Goal: Information Seeking & Learning: Understand process/instructions

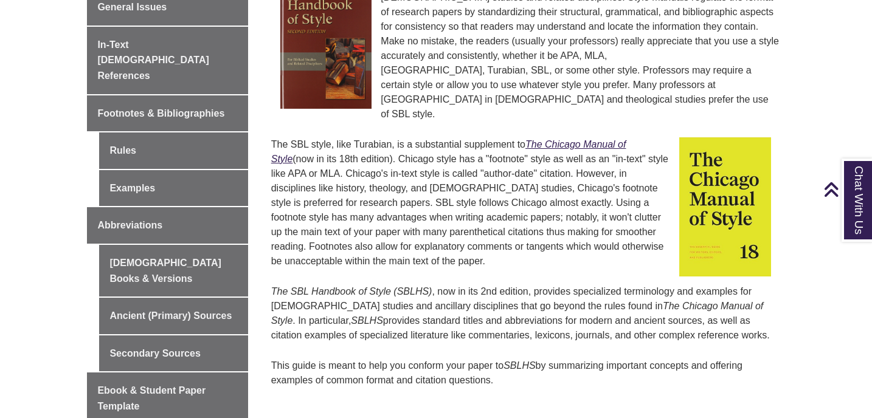
scroll to position [416, 0]
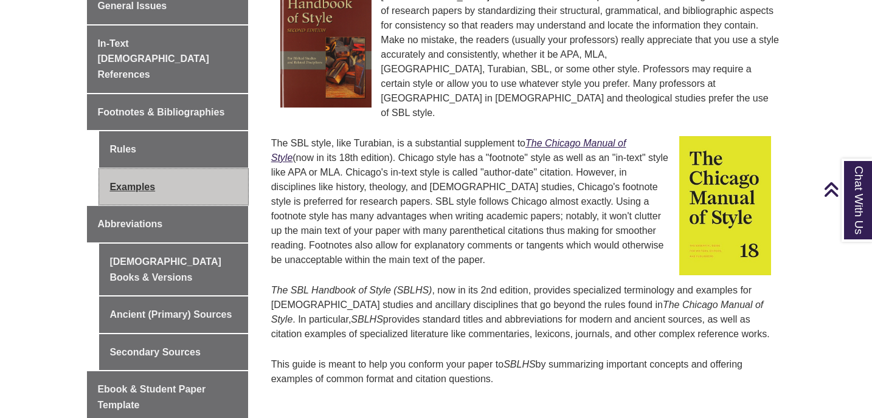
click at [135, 169] on link "Examples" at bounding box center [173, 187] width 148 height 36
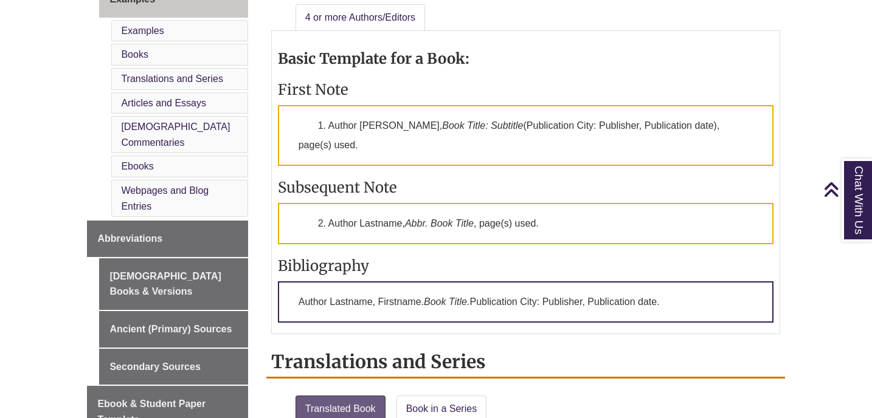
scroll to position [578, 0]
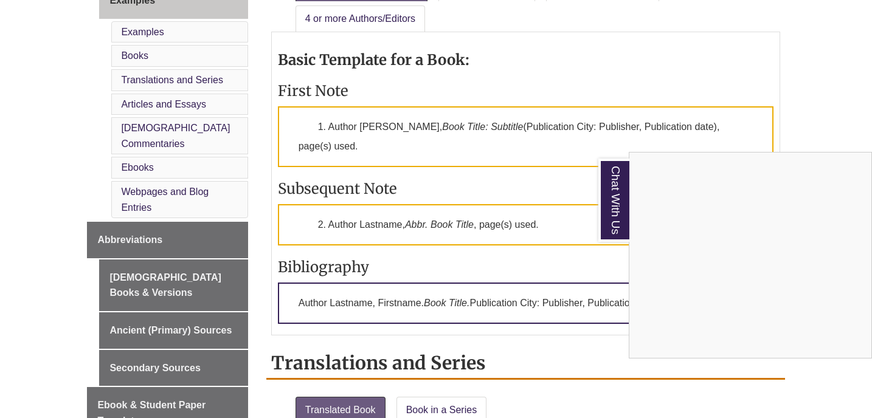
click at [799, 67] on div "Chat With Us" at bounding box center [436, 209] width 872 height 418
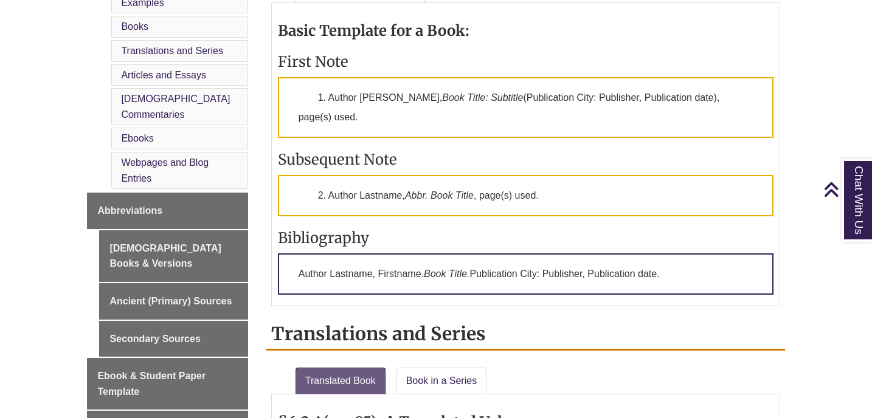
scroll to position [614, 0]
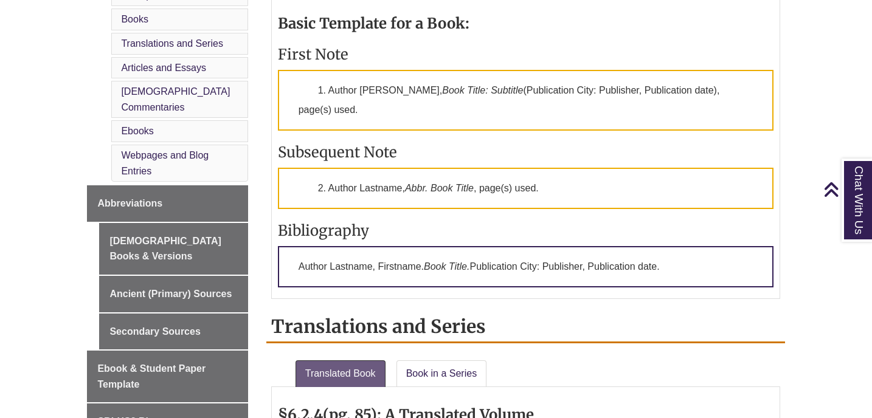
click at [662, 271] on p "Author Lastname, Firstname. Book Title. Publication City: Publisher, Publicatio…" at bounding box center [525, 266] width 495 height 41
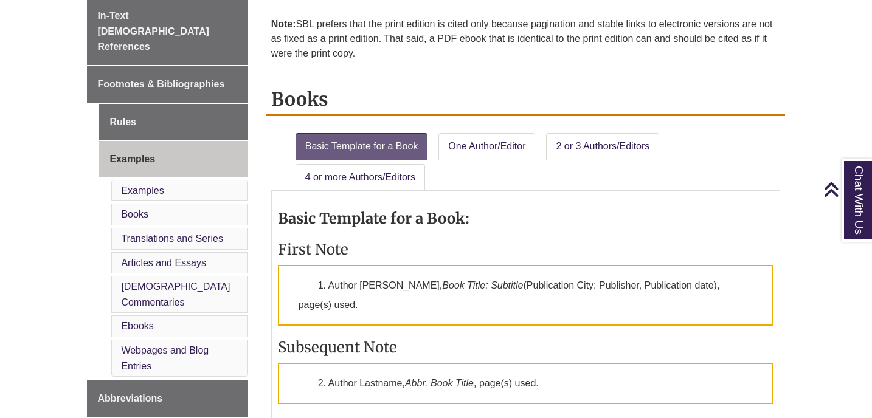
scroll to position [419, 0]
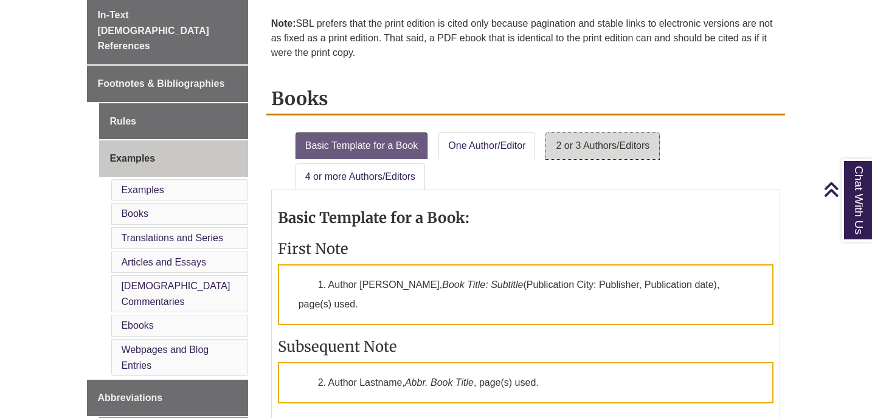
click at [570, 149] on link "2 or 3 Authors/Editors" at bounding box center [602, 146] width 113 height 27
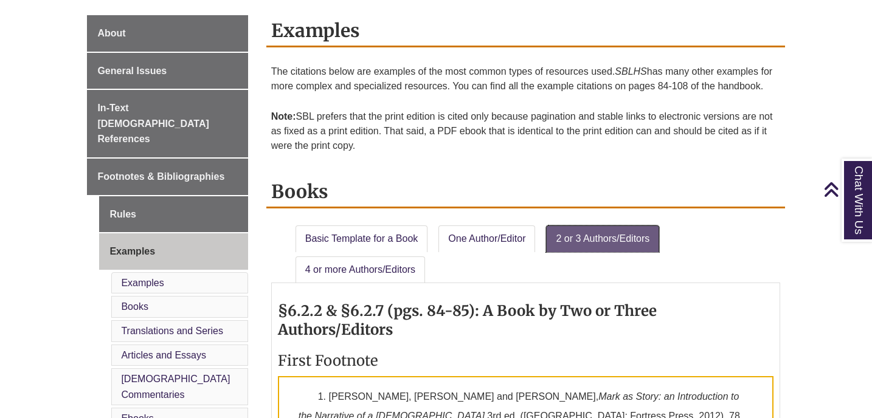
scroll to position [325, 0]
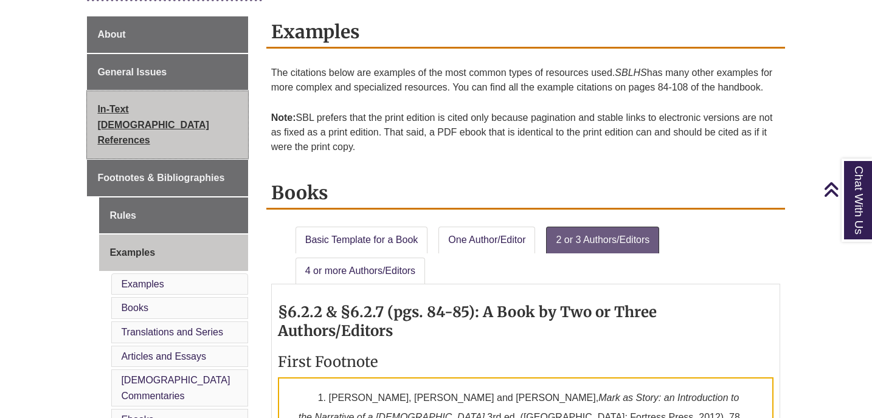
click at [152, 105] on span "In-Text [DEMOGRAPHIC_DATA] References" at bounding box center [152, 124] width 111 height 41
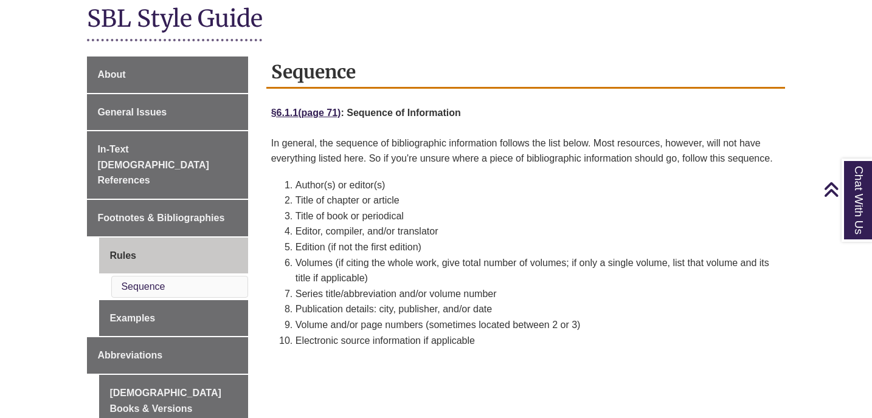
scroll to position [284, 0]
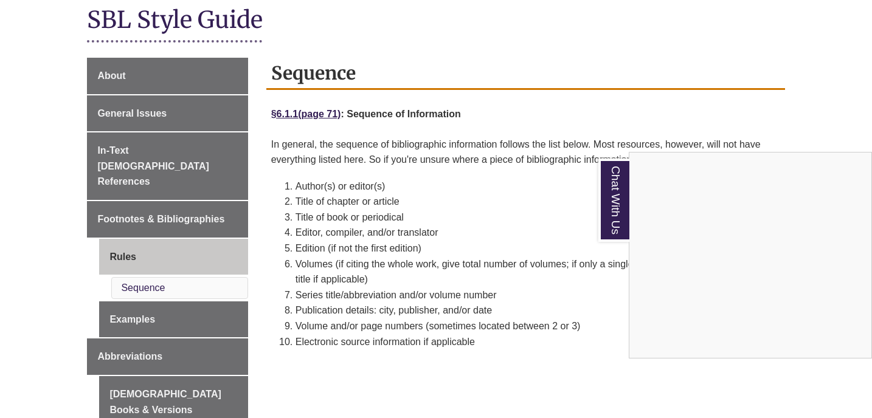
click at [120, 151] on div "Chat With Us" at bounding box center [436, 209] width 872 height 418
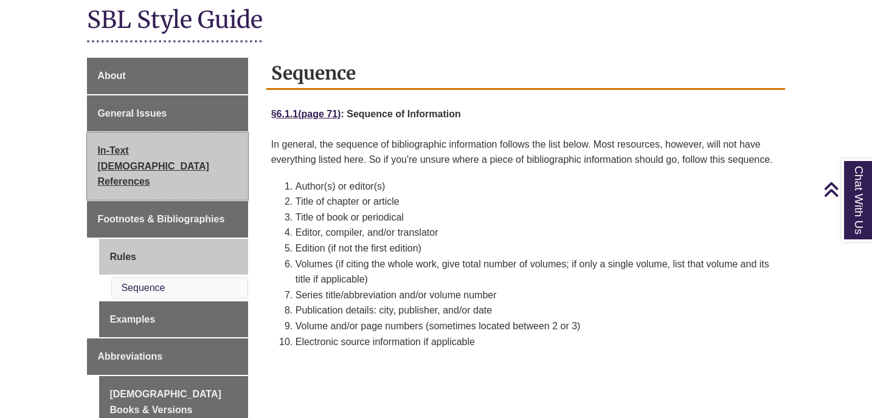
click at [167, 146] on span "In-Text [DEMOGRAPHIC_DATA] References" at bounding box center [152, 165] width 111 height 41
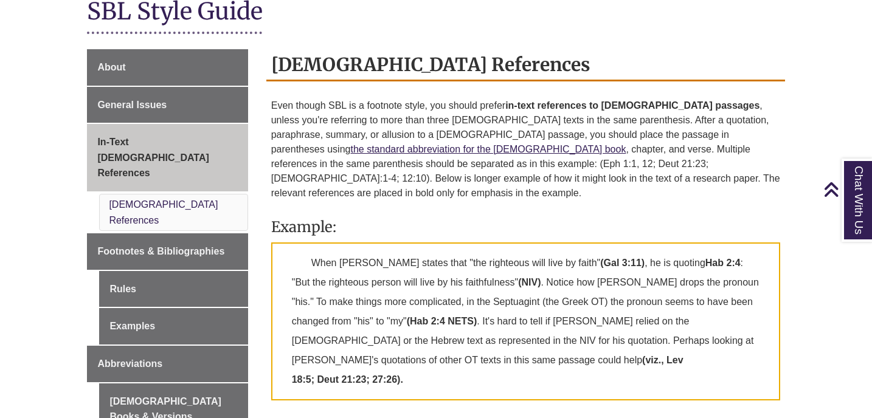
scroll to position [288, 0]
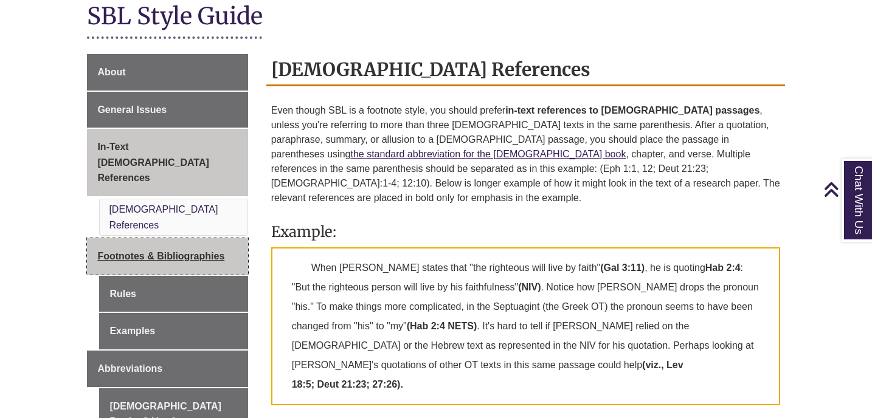
click at [184, 251] on span "Footnotes & Bibliographies" at bounding box center [160, 256] width 127 height 10
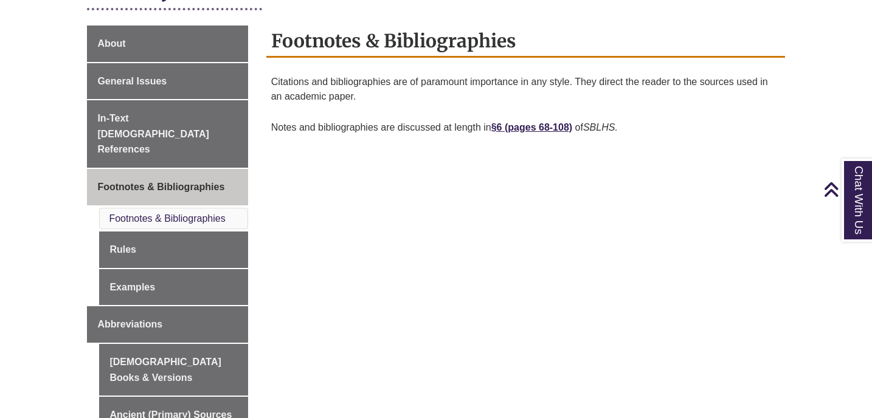
scroll to position [354, 0]
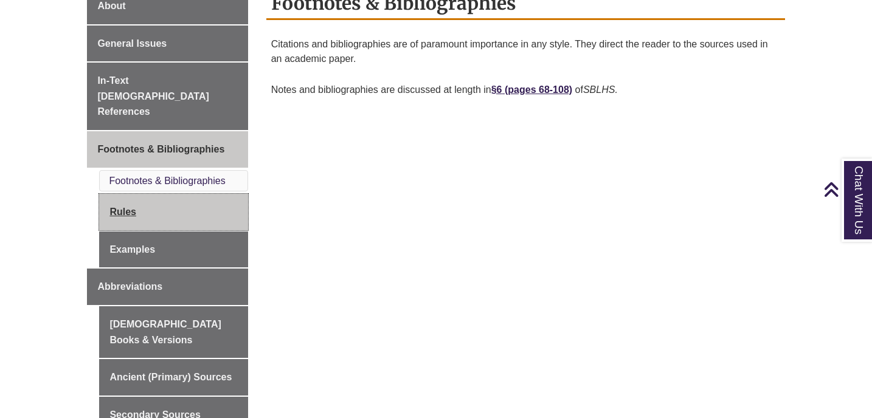
click at [121, 194] on link "Rules" at bounding box center [173, 212] width 148 height 36
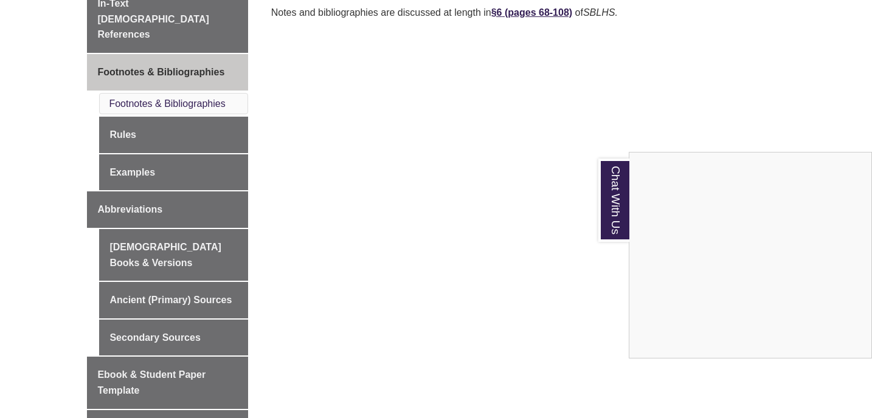
scroll to position [436, 0]
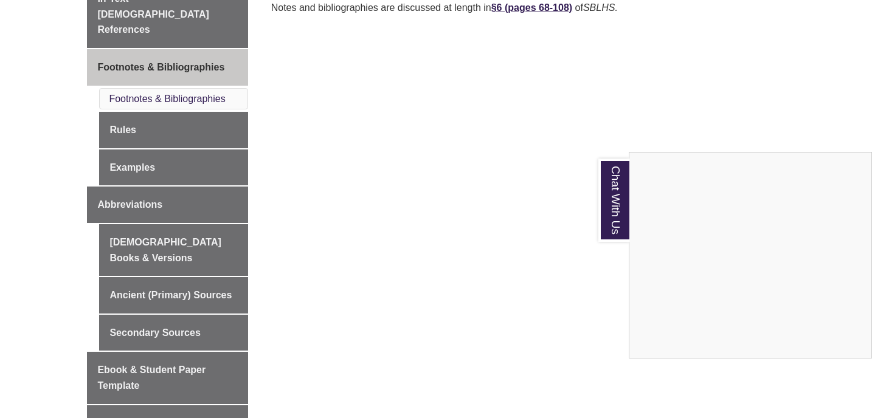
click at [131, 139] on div "Chat With Us" at bounding box center [436, 209] width 872 height 418
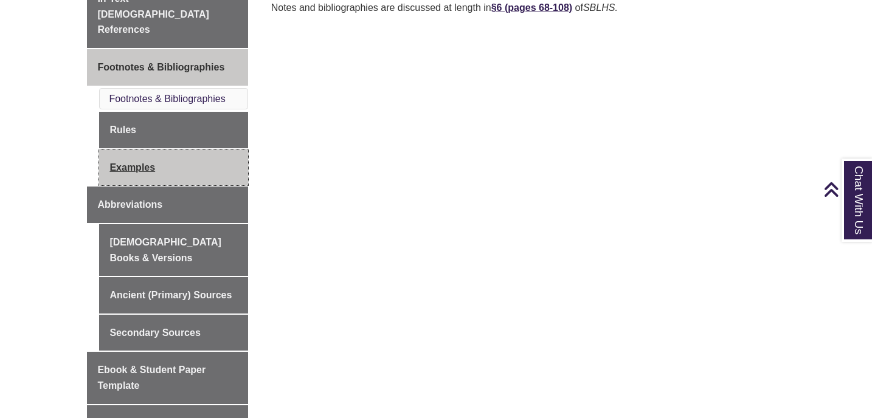
click at [131, 150] on link "Examples" at bounding box center [173, 168] width 148 height 36
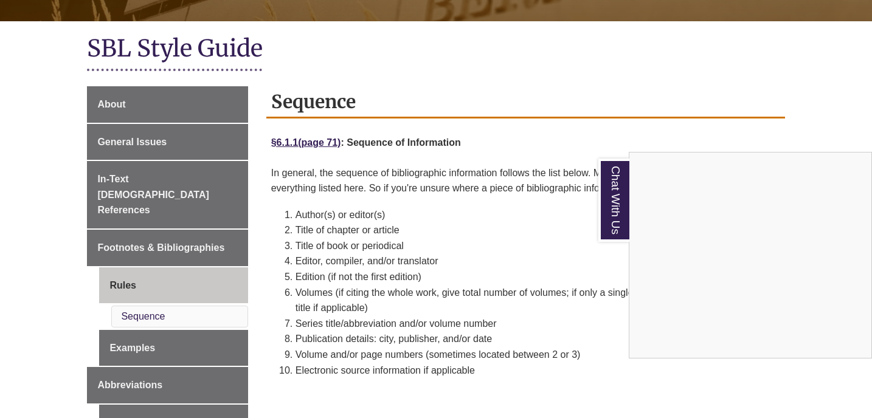
scroll to position [255, 0]
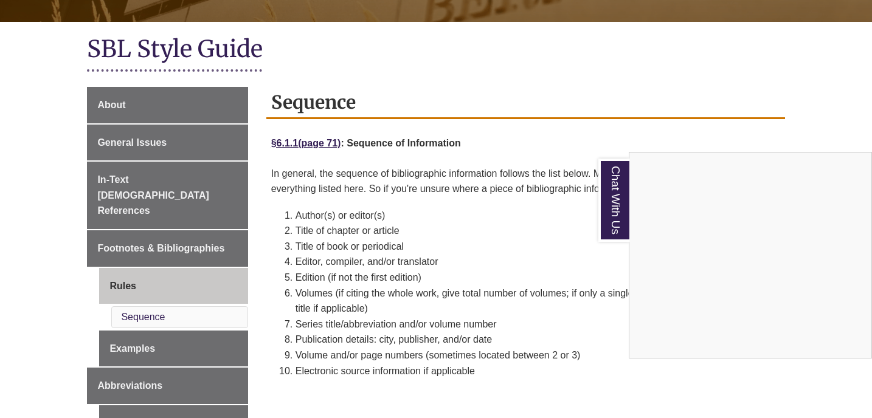
click at [312, 142] on div "Chat With Us" at bounding box center [436, 209] width 872 height 418
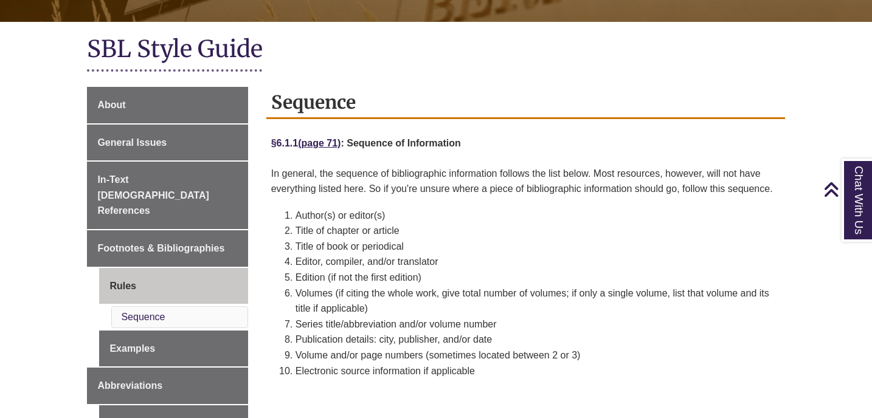
click at [295, 141] on strong "§6.1.1" at bounding box center [284, 143] width 27 height 10
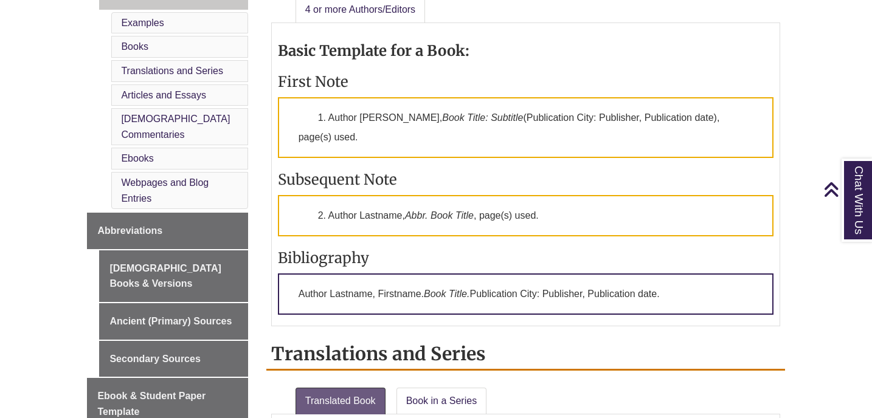
scroll to position [573, 0]
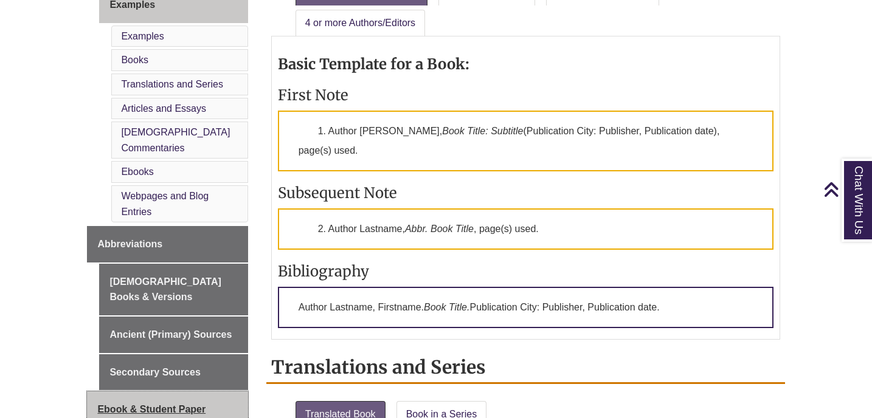
click at [150, 404] on span "Ebook & Student Paper Template" at bounding box center [151, 417] width 108 height 26
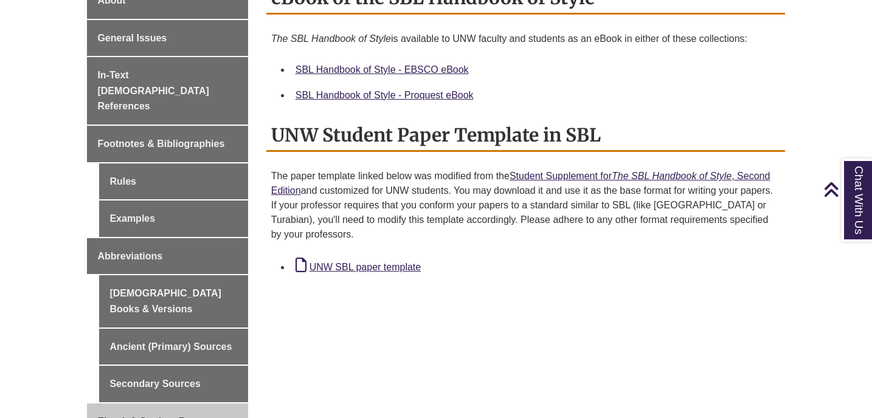
scroll to position [351, 0]
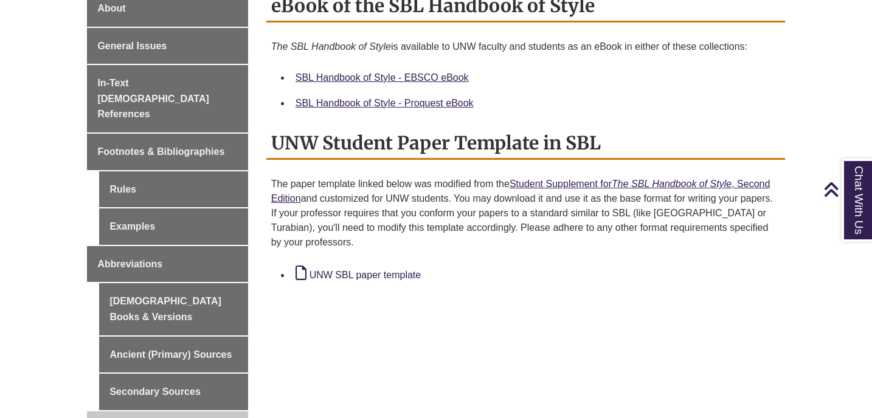
click at [396, 277] on link "UNW SBL paper template" at bounding box center [357, 275] width 125 height 10
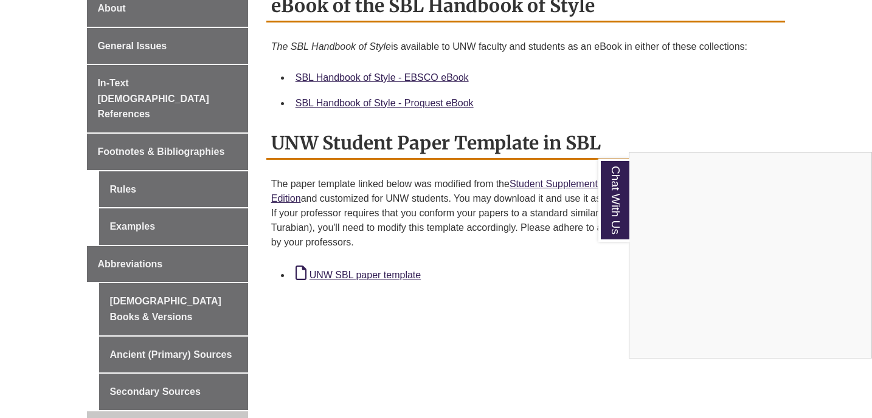
click at [671, 117] on div "Chat With Us" at bounding box center [436, 209] width 872 height 418
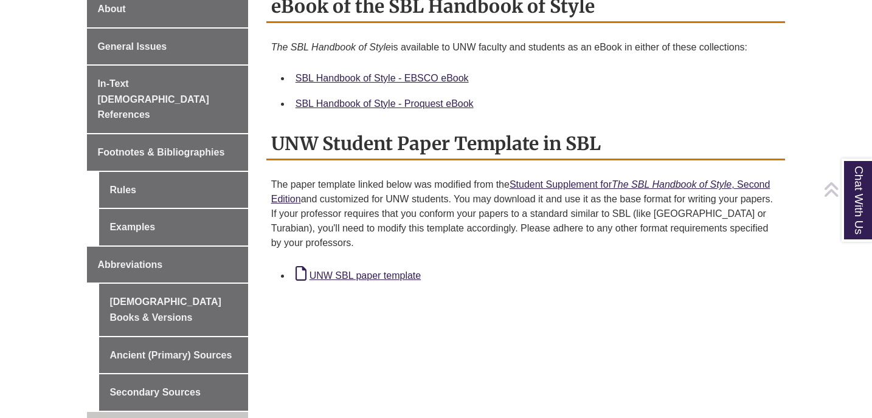
scroll to position [352, 0]
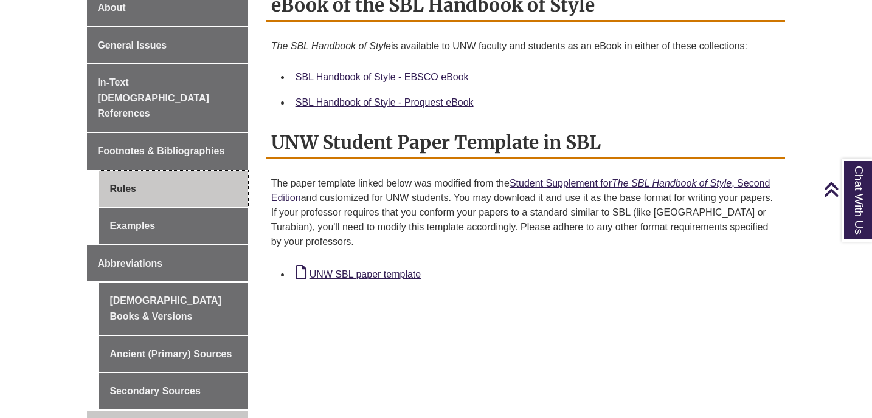
click at [116, 171] on link "Rules" at bounding box center [173, 189] width 148 height 36
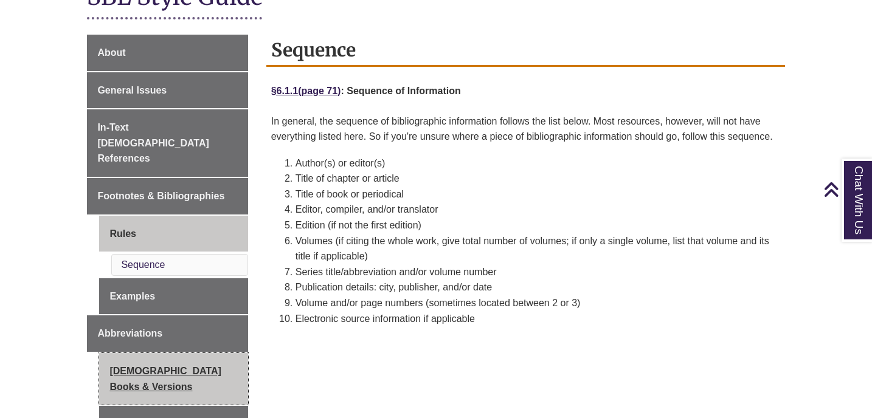
scroll to position [308, 0]
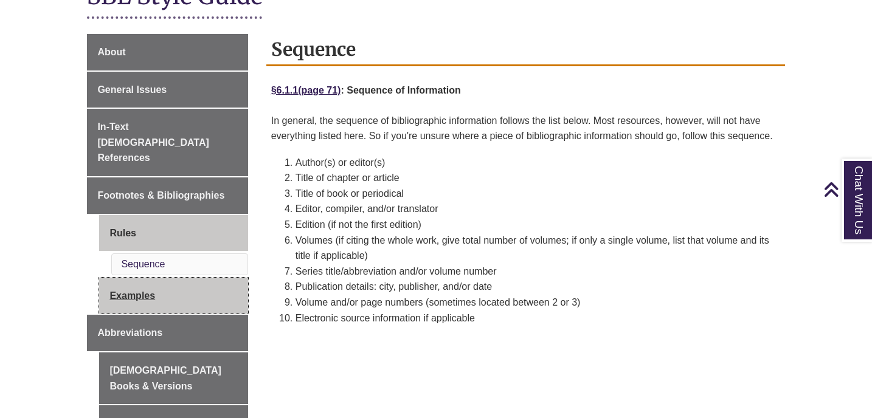
click at [143, 278] on link "Examples" at bounding box center [173, 296] width 148 height 36
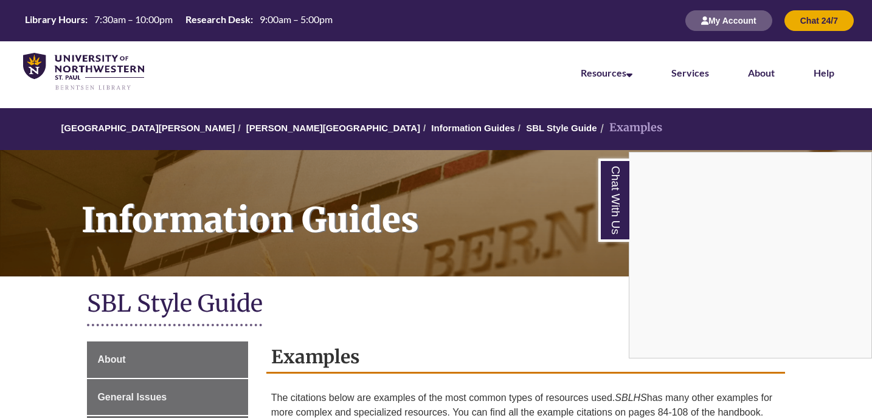
click at [393, 309] on div "Chat With Us" at bounding box center [436, 209] width 872 height 418
